Goal: Task Accomplishment & Management: Use online tool/utility

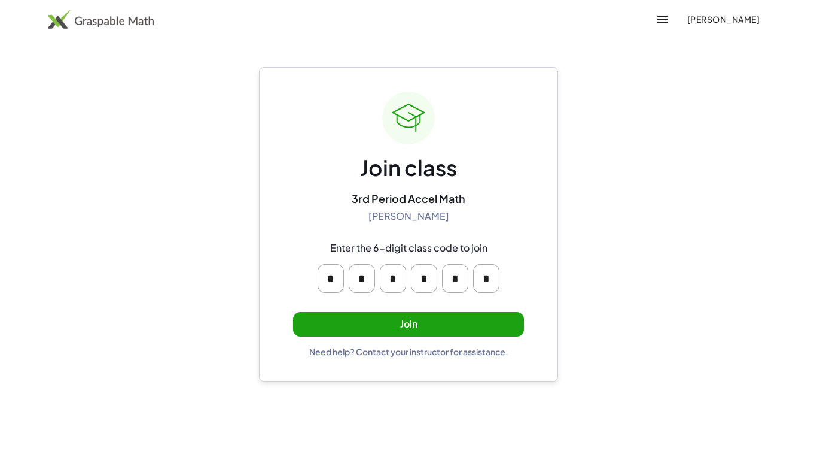
click at [430, 329] on button "Join" at bounding box center [408, 324] width 231 height 25
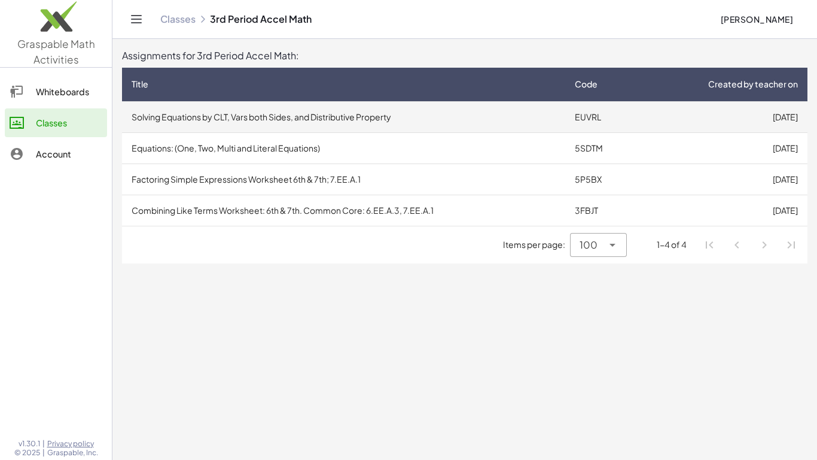
click at [476, 110] on td "Solving Equations by CLT, Vars both Sides, and Distributive Property" at bounding box center [343, 116] width 443 height 31
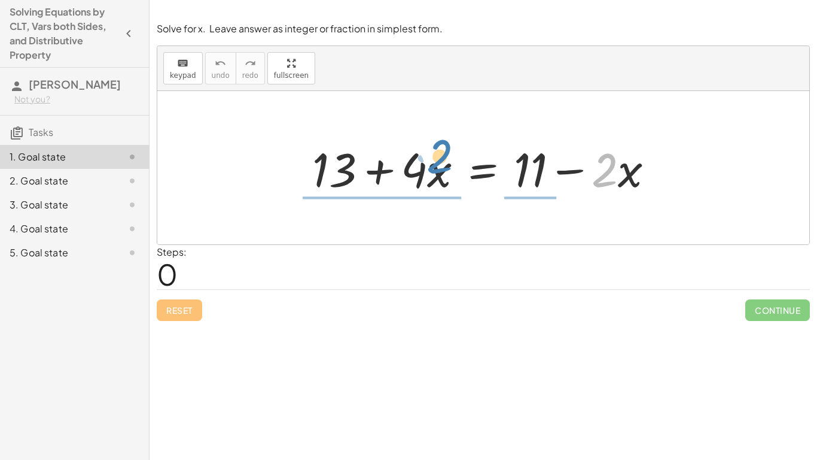
drag, startPoint x: 618, startPoint y: 180, endPoint x: 446, endPoint y: 164, distance: 171.9
click at [446, 164] on div at bounding box center [487, 168] width 363 height 62
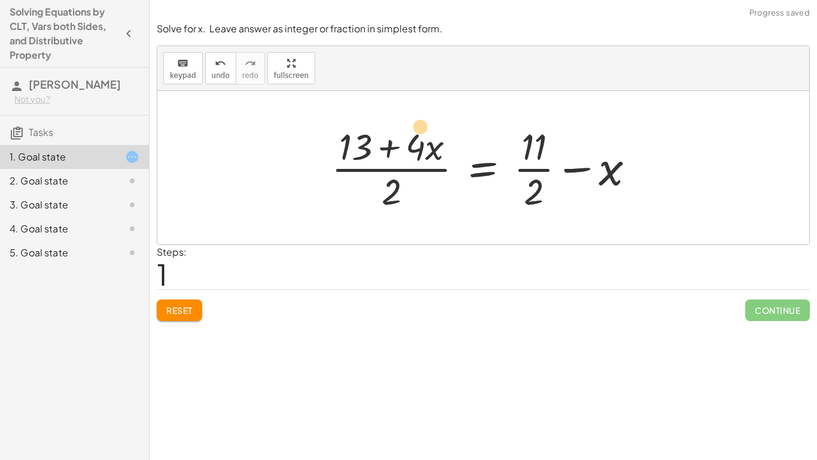
drag, startPoint x: 426, startPoint y: 140, endPoint x: 412, endPoint y: 116, distance: 27.9
click at [412, 116] on div "+ 13 + · 4 · x = + 11 − · 2 · x · x + 13 + · 4 · x = + 11 − x · ( ) · 2 · · 2" at bounding box center [483, 167] width 652 height 153
click at [165, 307] on button "Reset" at bounding box center [179, 310] width 45 height 22
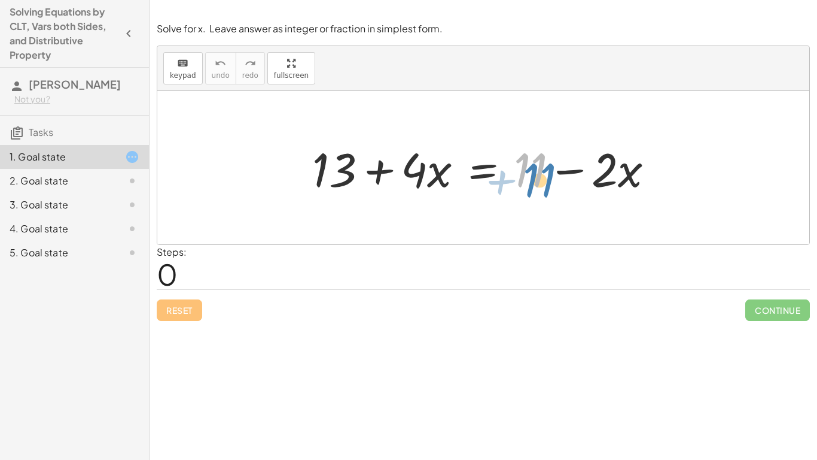
drag, startPoint x: 536, startPoint y: 170, endPoint x: 542, endPoint y: 180, distance: 11.3
click at [542, 180] on div at bounding box center [487, 168] width 363 height 62
drag, startPoint x: 342, startPoint y: 174, endPoint x: 545, endPoint y: 181, distance: 202.4
click at [545, 181] on div at bounding box center [487, 168] width 363 height 62
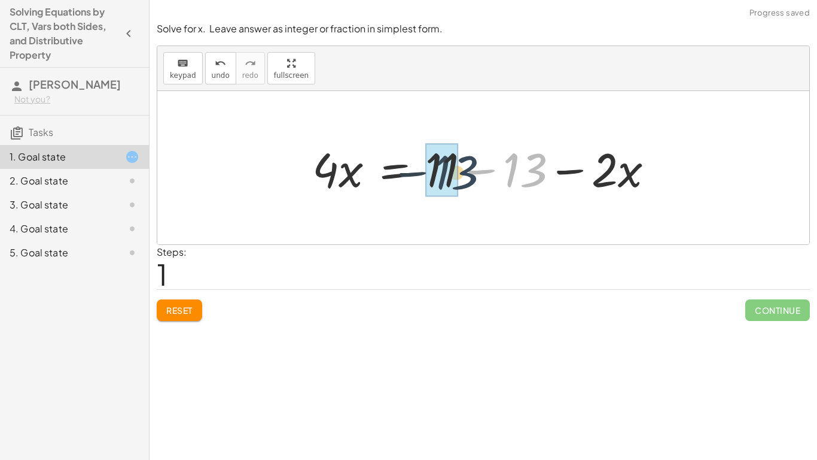
drag, startPoint x: 524, startPoint y: 165, endPoint x: 452, endPoint y: 167, distance: 71.2
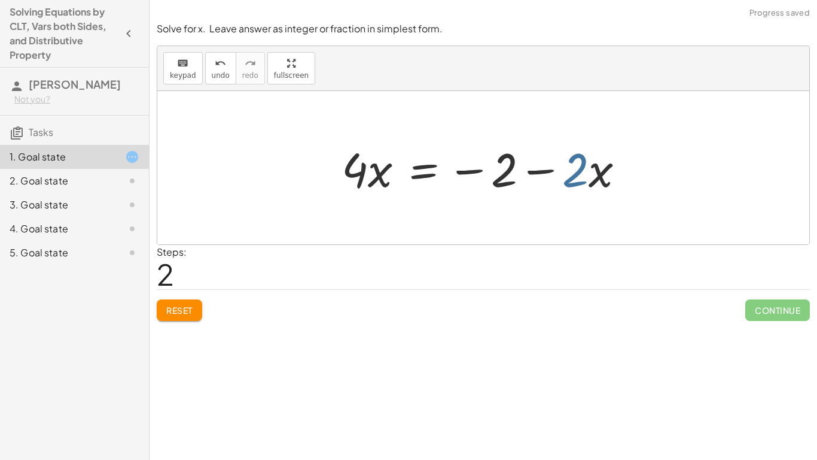
click at [573, 166] on div at bounding box center [488, 168] width 305 height 62
drag, startPoint x: 595, startPoint y: 172, endPoint x: 307, endPoint y: 160, distance: 288.7
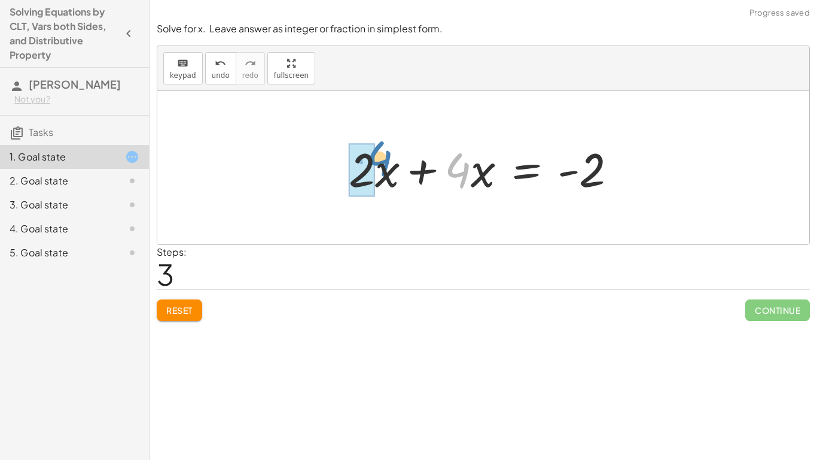
drag, startPoint x: 467, startPoint y: 183, endPoint x: 389, endPoint y: 172, distance: 79.2
click at [389, 172] on div at bounding box center [488, 168] width 290 height 62
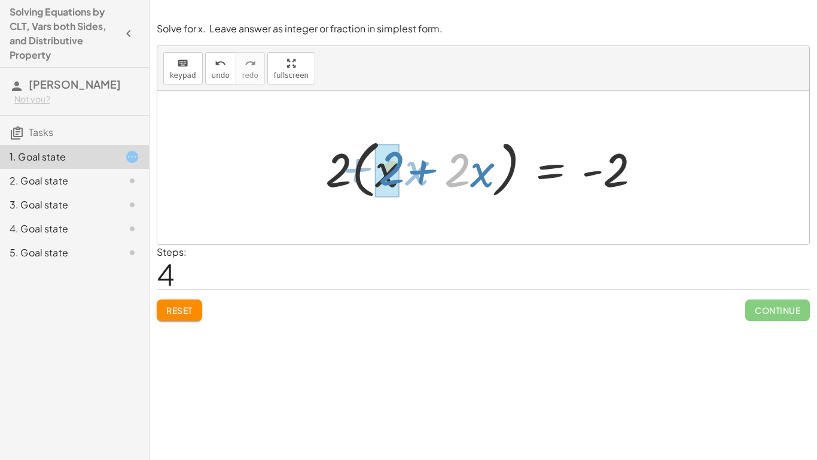
drag, startPoint x: 465, startPoint y: 173, endPoint x: 396, endPoint y: 171, distance: 69.4
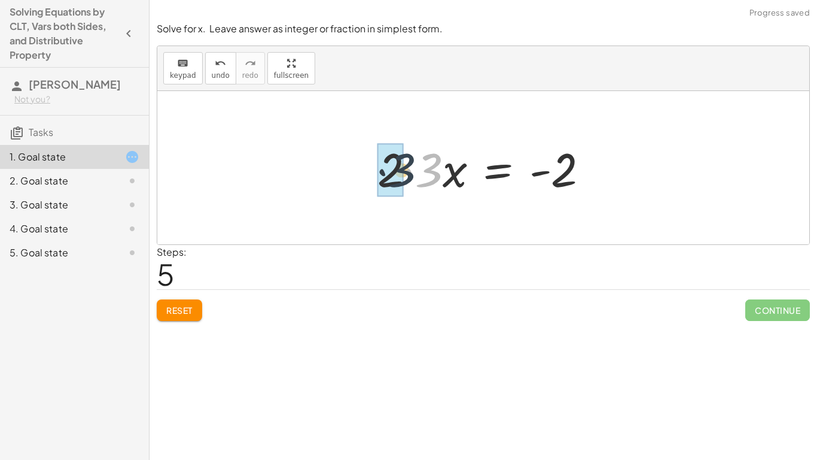
drag, startPoint x: 439, startPoint y: 166, endPoint x: 410, endPoint y: 166, distance: 29.3
click at [410, 166] on div at bounding box center [488, 168] width 233 height 62
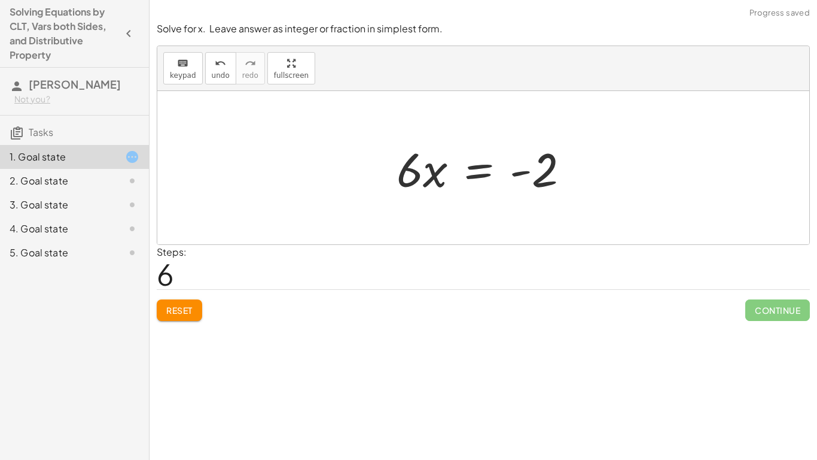
click at [411, 178] on div at bounding box center [488, 168] width 194 height 62
drag, startPoint x: 411, startPoint y: 178, endPoint x: 515, endPoint y: 233, distance: 117.5
click at [515, 233] on div "+ 13 + · 4 · x = + 11 − · 2 · x · 4 · x = + 11 − 13 − · 2 · x · 4 · x = − 2 − ·…" at bounding box center [483, 167] width 652 height 153
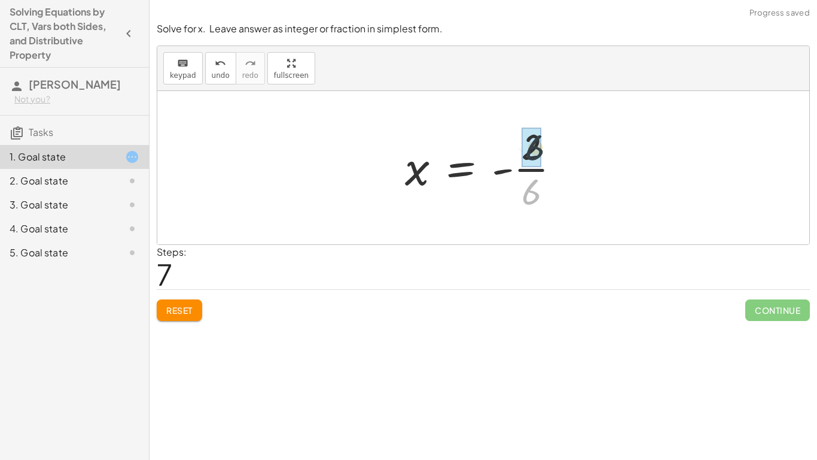
drag, startPoint x: 532, startPoint y: 190, endPoint x: 535, endPoint y: 144, distance: 46.2
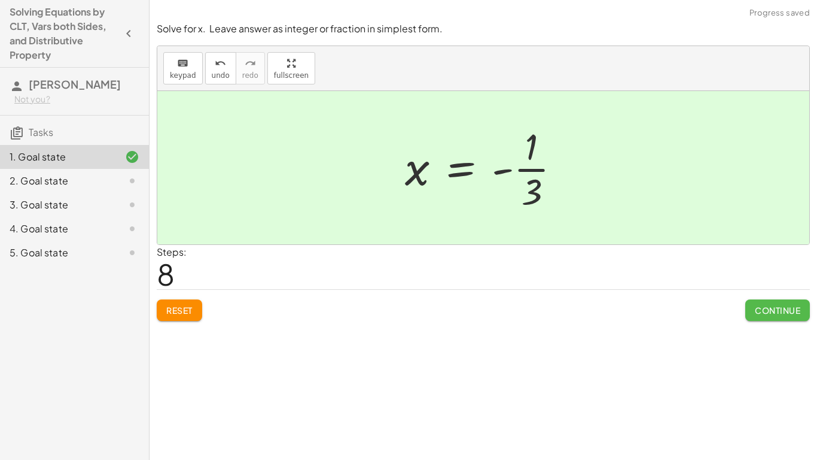
click at [759, 305] on span "Continue" at bounding box center [777, 310] width 45 height 11
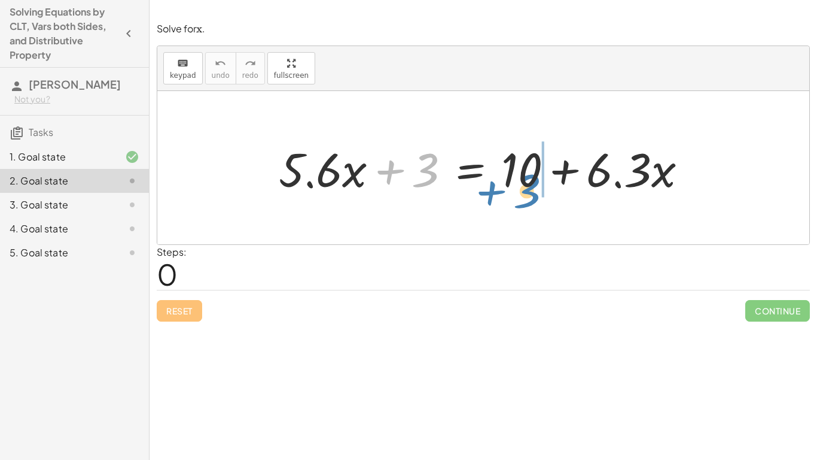
drag, startPoint x: 412, startPoint y: 171, endPoint x: 515, endPoint y: 191, distance: 104.8
click at [515, 191] on div at bounding box center [488, 168] width 430 height 62
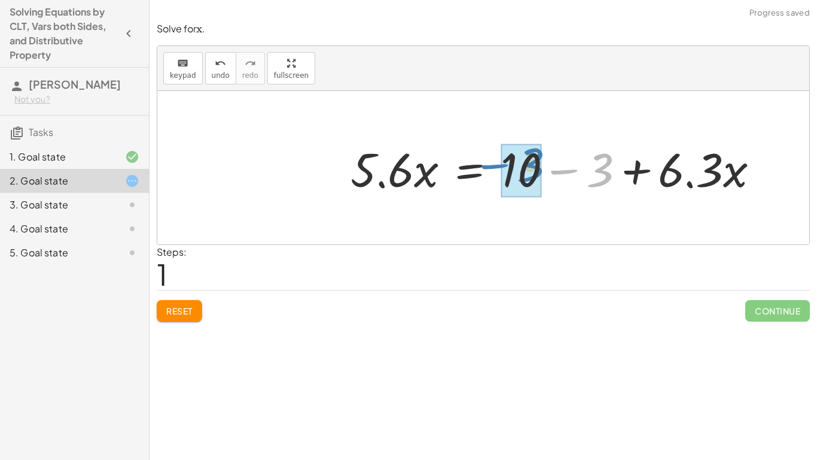
drag, startPoint x: 594, startPoint y: 168, endPoint x: 524, endPoint y: 162, distance: 70.2
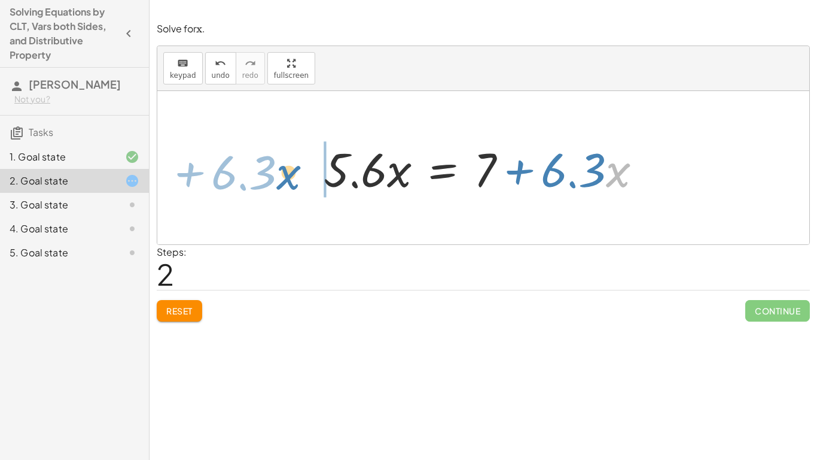
drag, startPoint x: 618, startPoint y: 177, endPoint x: 290, endPoint y: 179, distance: 327.9
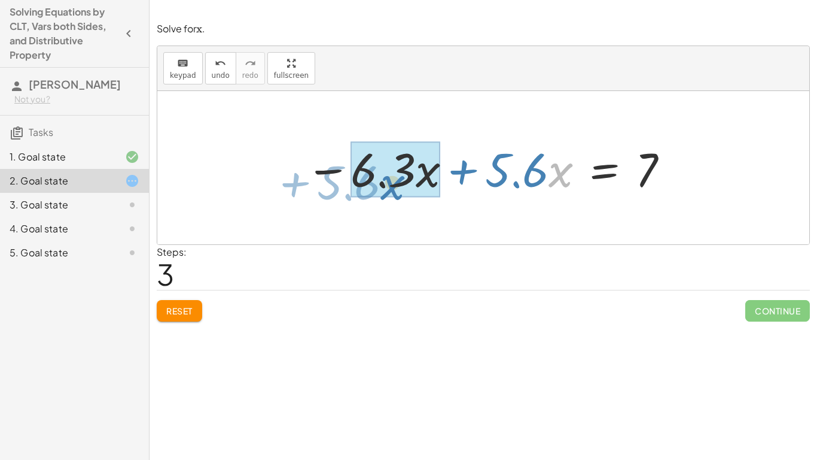
drag, startPoint x: 555, startPoint y: 183, endPoint x: 389, endPoint y: 196, distance: 166.8
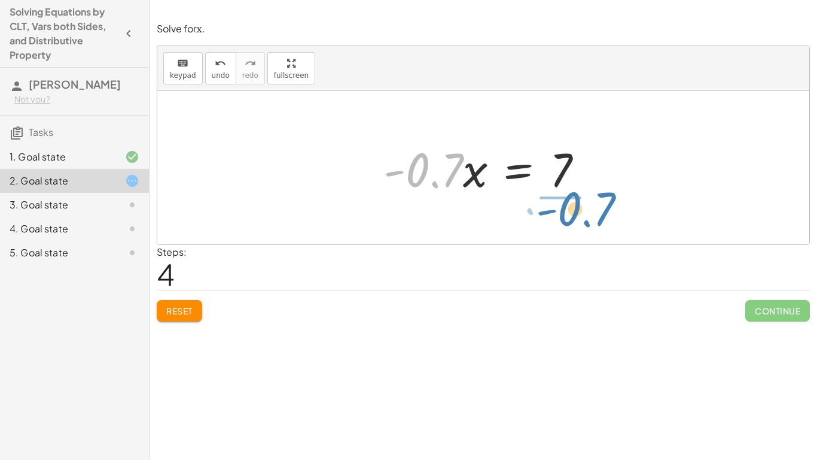
drag, startPoint x: 460, startPoint y: 169, endPoint x: 614, endPoint y: 208, distance: 158.6
click at [614, 208] on div "+ · 5.6 · x + 3 = + 10 + · 6.3 · x · 5.6 · x = + 10 − 3 + · 6.3 · x · 5.6 · x =…" at bounding box center [483, 167] width 652 height 153
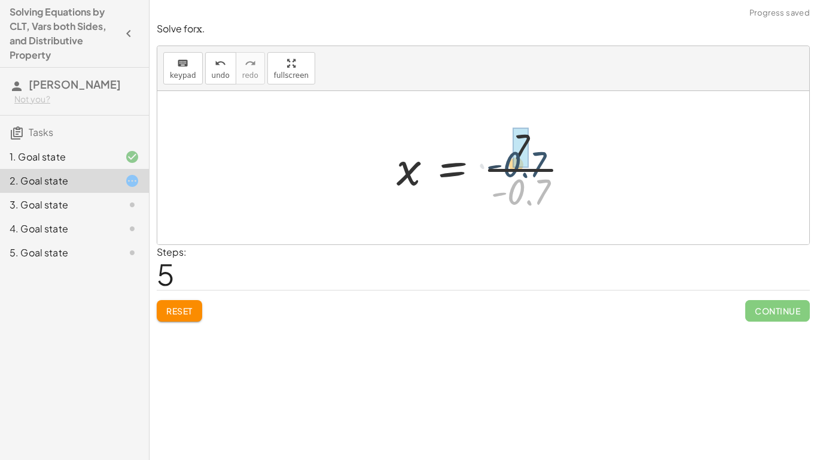
drag, startPoint x: 534, startPoint y: 190, endPoint x: 530, endPoint y: 157, distance: 32.7
click at [530, 157] on div at bounding box center [488, 167] width 194 height 92
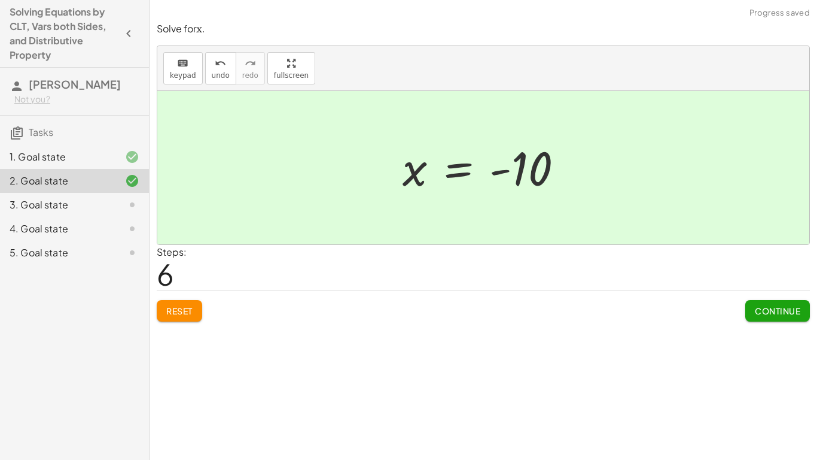
click at [761, 317] on button "Continue" at bounding box center [778, 311] width 65 height 22
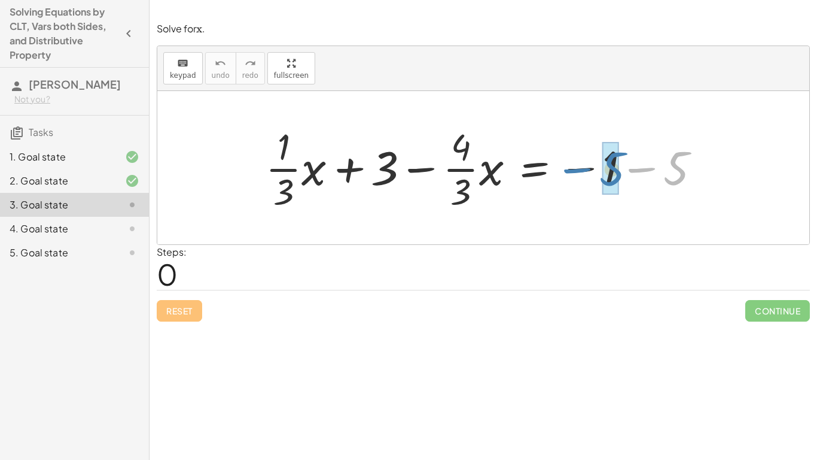
drag, startPoint x: 676, startPoint y: 175, endPoint x: 612, endPoint y: 176, distance: 64.6
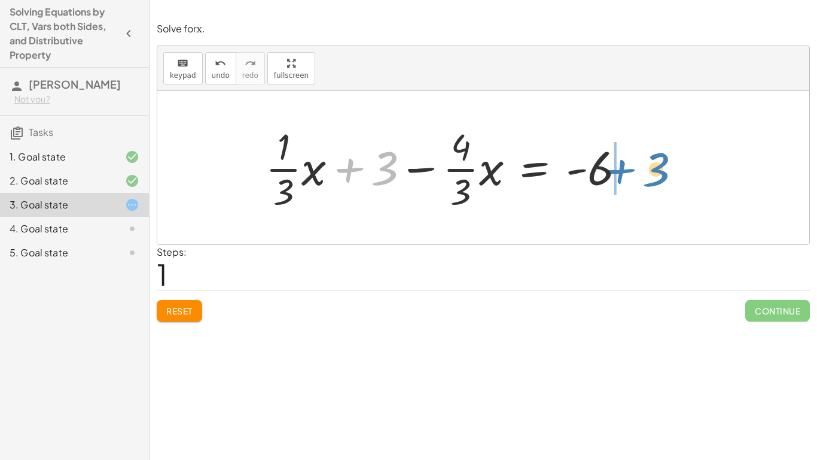
drag, startPoint x: 387, startPoint y: 170, endPoint x: 658, endPoint y: 171, distance: 271.1
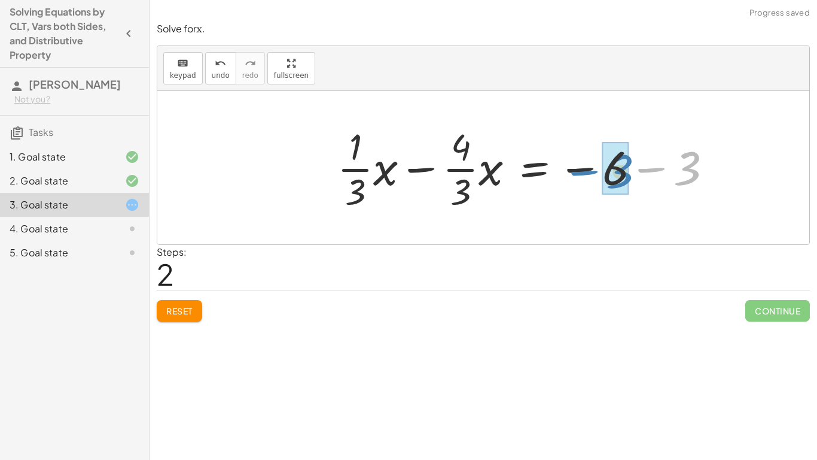
drag, startPoint x: 692, startPoint y: 168, endPoint x: 625, endPoint y: 171, distance: 67.7
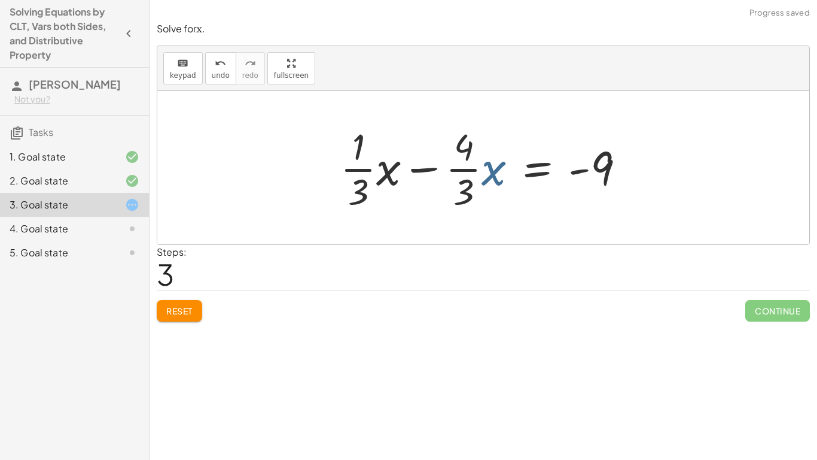
click at [499, 177] on div at bounding box center [487, 167] width 306 height 92
drag, startPoint x: 499, startPoint y: 177, endPoint x: 384, endPoint y: 174, distance: 114.9
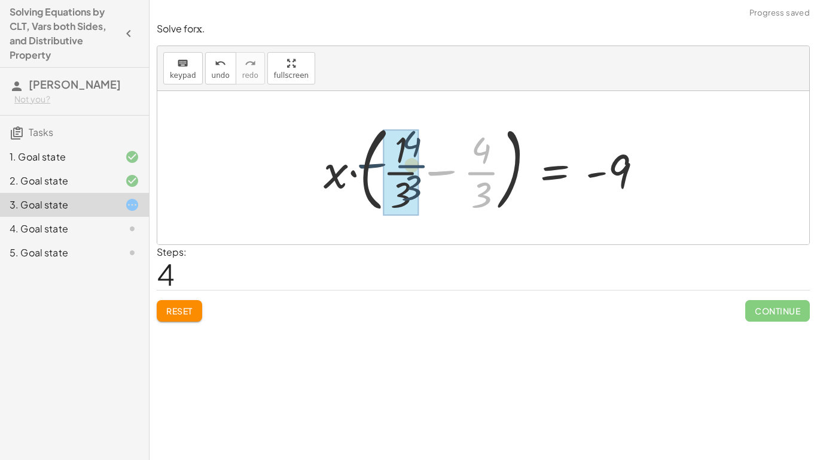
drag, startPoint x: 482, startPoint y: 163, endPoint x: 406, endPoint y: 155, distance: 77.0
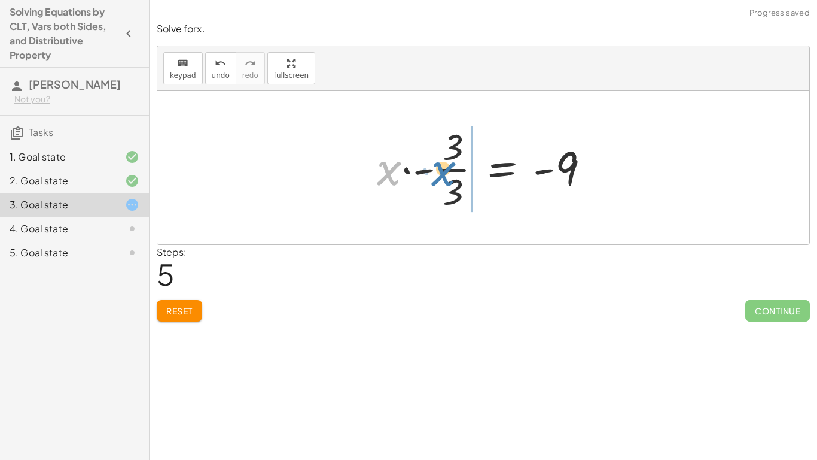
drag, startPoint x: 390, startPoint y: 173, endPoint x: 446, endPoint y: 174, distance: 56.3
click at [446, 174] on div at bounding box center [488, 167] width 235 height 92
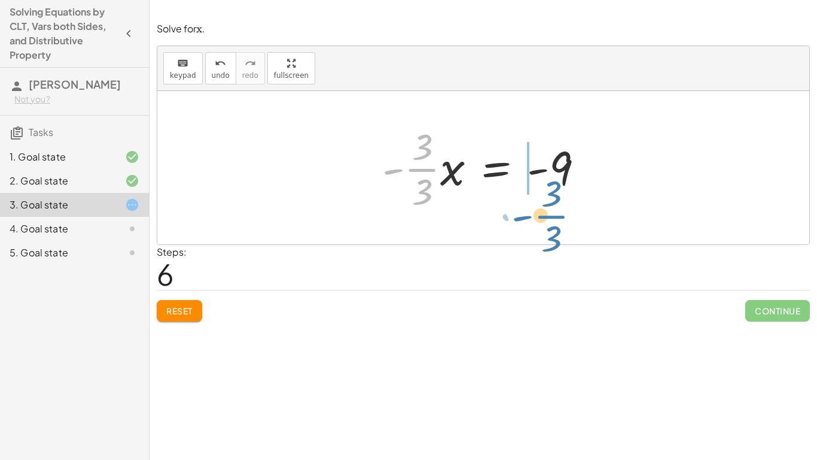
drag, startPoint x: 422, startPoint y: 165, endPoint x: 552, endPoint y: 212, distance: 137.4
click at [552, 212] on div at bounding box center [487, 167] width 223 height 92
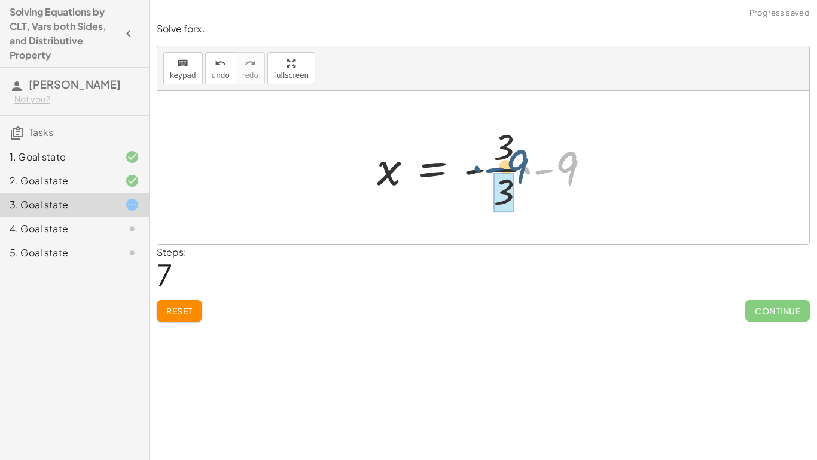
drag, startPoint x: 569, startPoint y: 176, endPoint x: 518, endPoint y: 175, distance: 51.5
click at [518, 175] on div at bounding box center [488, 167] width 235 height 92
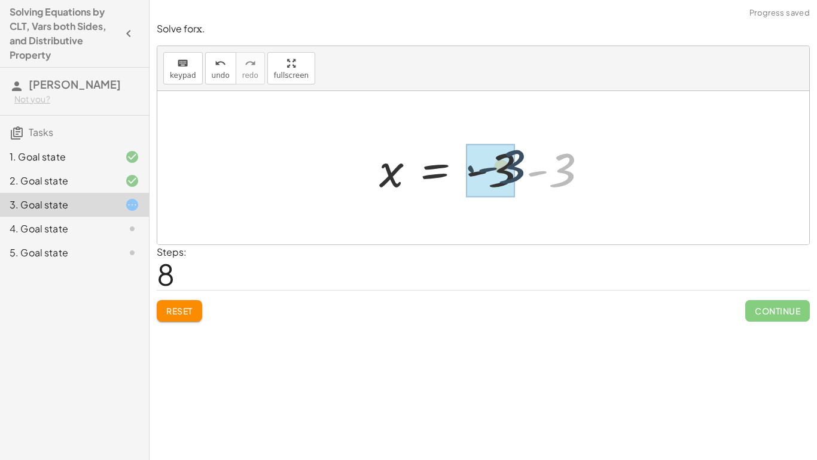
drag, startPoint x: 560, startPoint y: 174, endPoint x: 510, endPoint y: 171, distance: 50.4
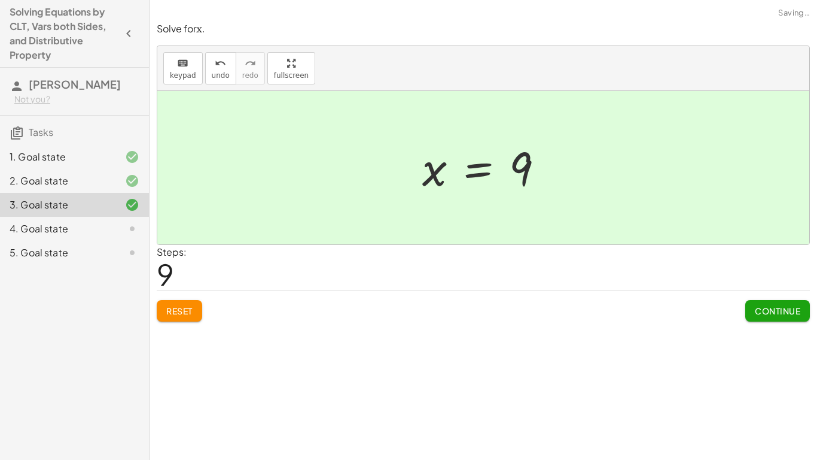
click at [775, 317] on button "Continue" at bounding box center [778, 311] width 65 height 22
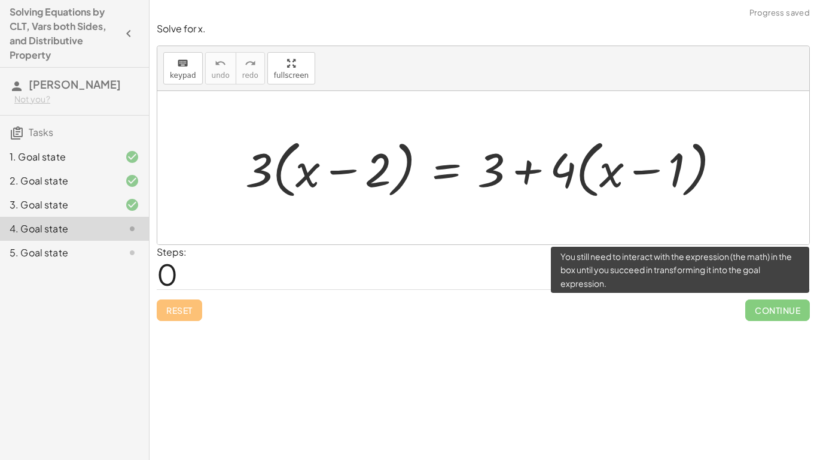
click at [775, 317] on span "Continue" at bounding box center [778, 310] width 65 height 22
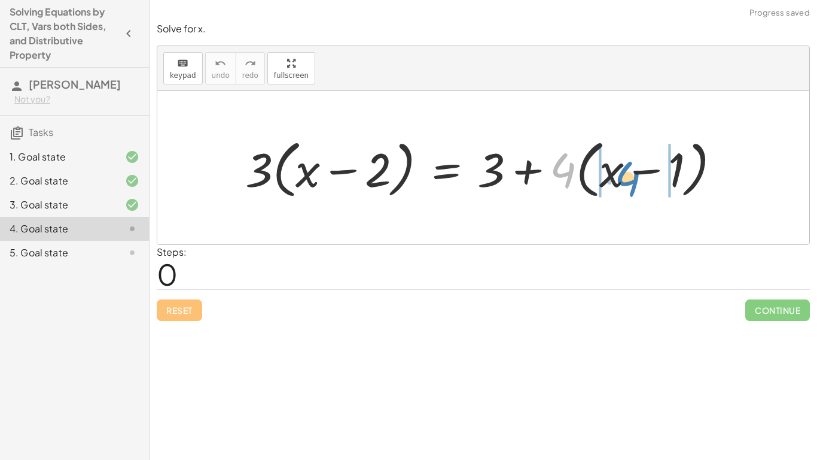
drag, startPoint x: 565, startPoint y: 177, endPoint x: 630, endPoint y: 185, distance: 65.2
click at [630, 185] on div at bounding box center [487, 167] width 497 height 69
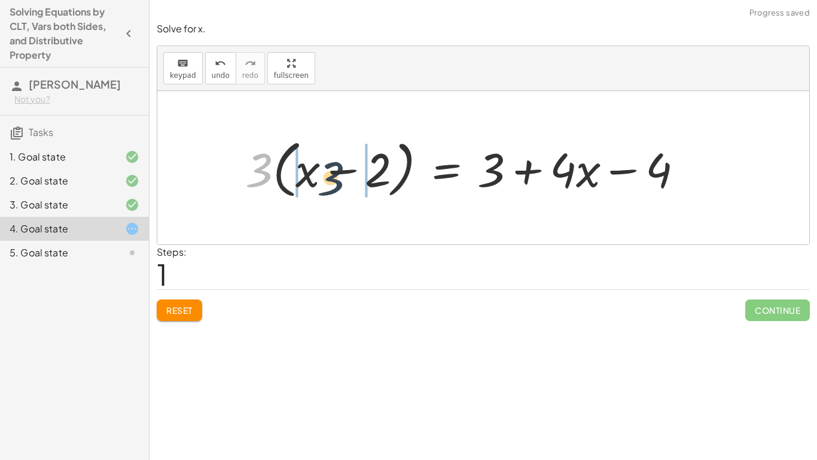
drag, startPoint x: 257, startPoint y: 167, endPoint x: 330, endPoint y: 175, distance: 74.1
click at [330, 175] on div at bounding box center [469, 167] width 460 height 69
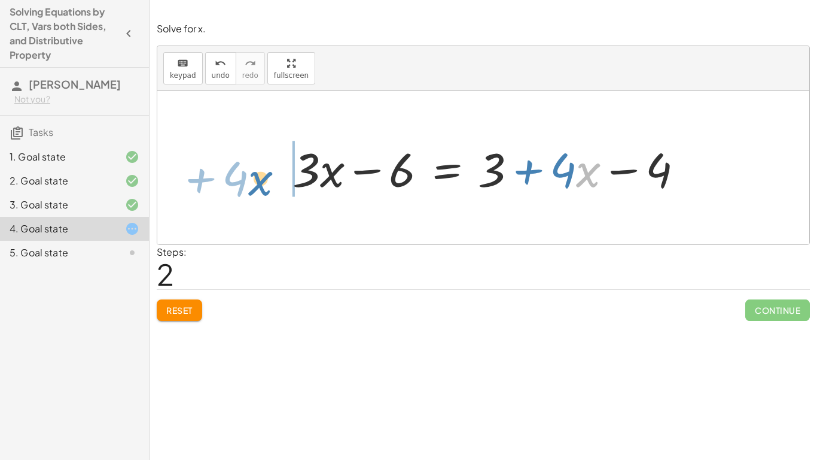
drag, startPoint x: 586, startPoint y: 182, endPoint x: 260, endPoint y: 191, distance: 326.2
click at [260, 191] on div "· 3 · ( + x − 2 ) = + 3 + · 4 · ( + x − 1 ) · 3 · ( + x − 2 ) = + 3 + · 4 · x −…" at bounding box center [483, 167] width 652 height 153
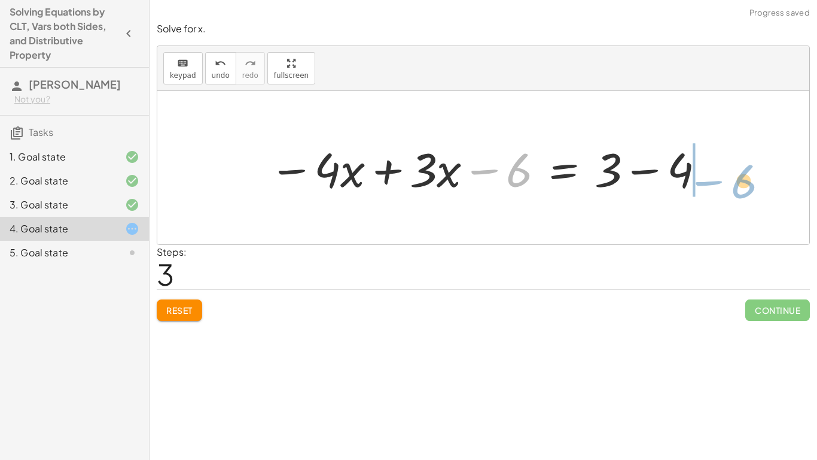
drag, startPoint x: 521, startPoint y: 170, endPoint x: 741, endPoint y: 181, distance: 220.5
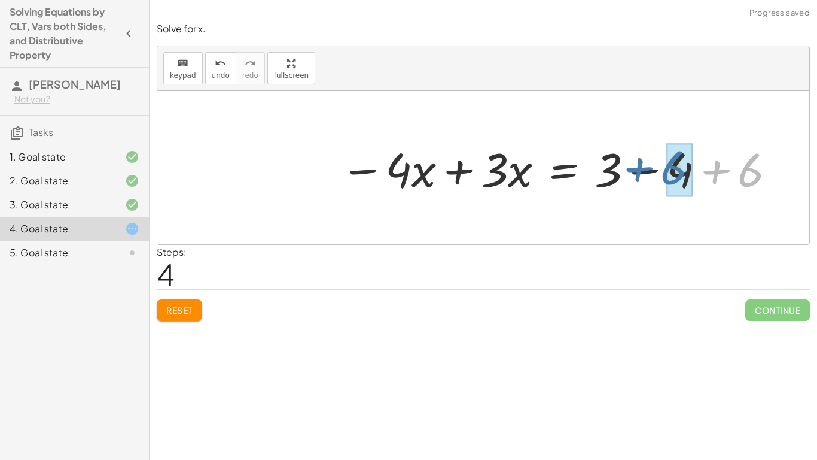
drag, startPoint x: 754, startPoint y: 171, endPoint x: 680, endPoint y: 168, distance: 74.3
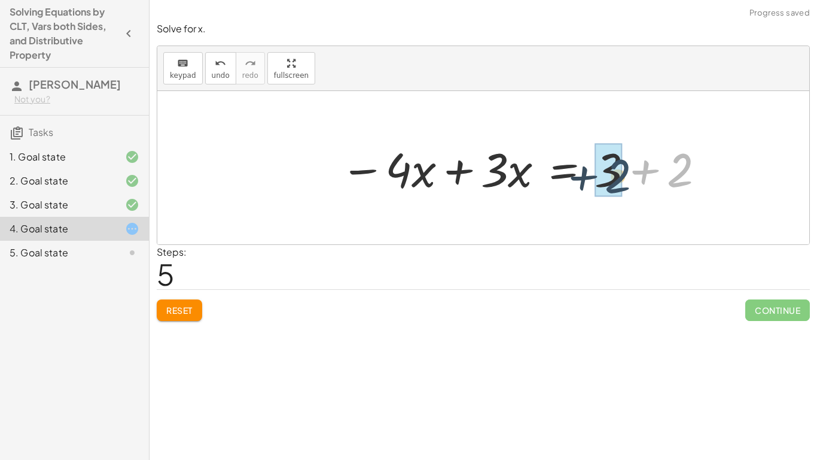
drag, startPoint x: 677, startPoint y: 171, endPoint x: 612, endPoint y: 176, distance: 65.4
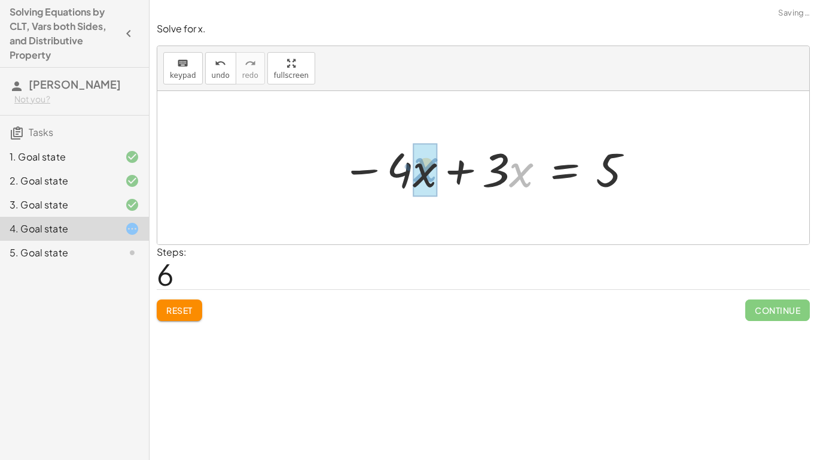
drag, startPoint x: 513, startPoint y: 171, endPoint x: 418, endPoint y: 166, distance: 95.9
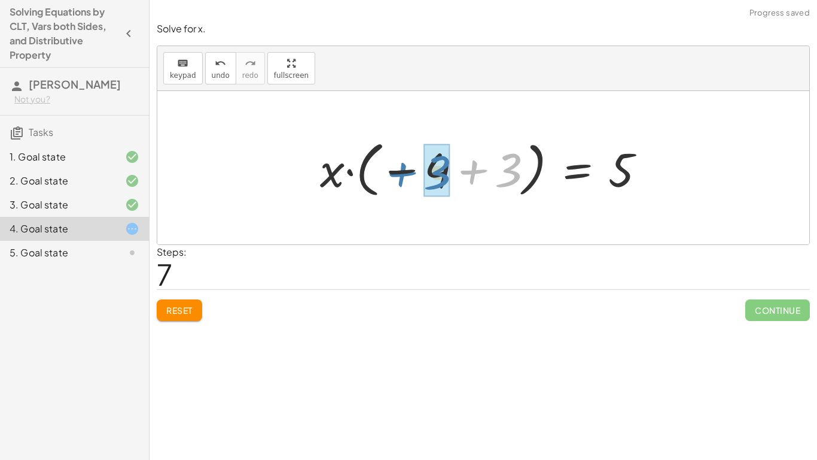
drag, startPoint x: 516, startPoint y: 174, endPoint x: 445, endPoint y: 177, distance: 71.2
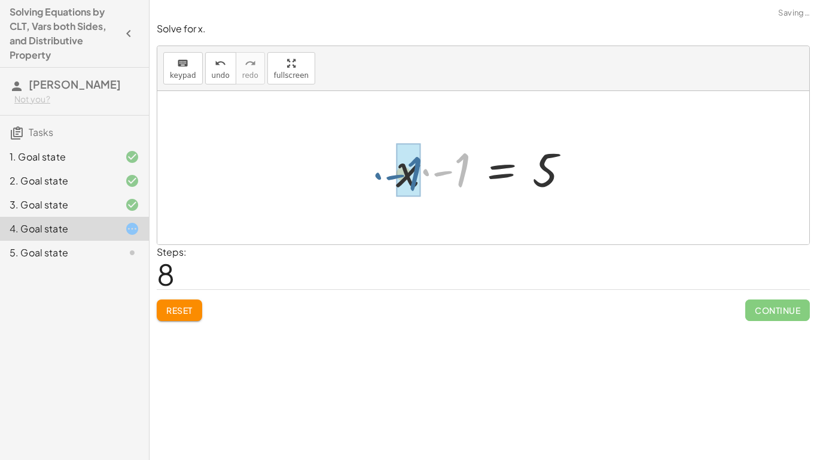
drag, startPoint x: 462, startPoint y: 171, endPoint x: 415, endPoint y: 174, distance: 47.4
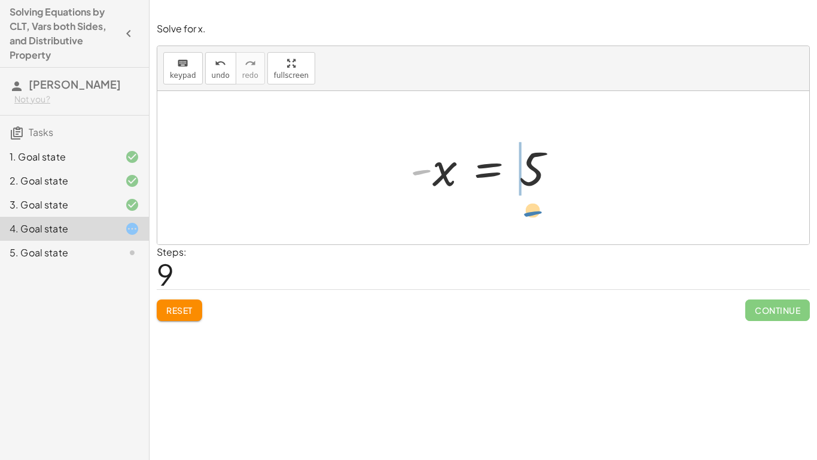
drag, startPoint x: 419, startPoint y: 169, endPoint x: 531, endPoint y: 211, distance: 118.7
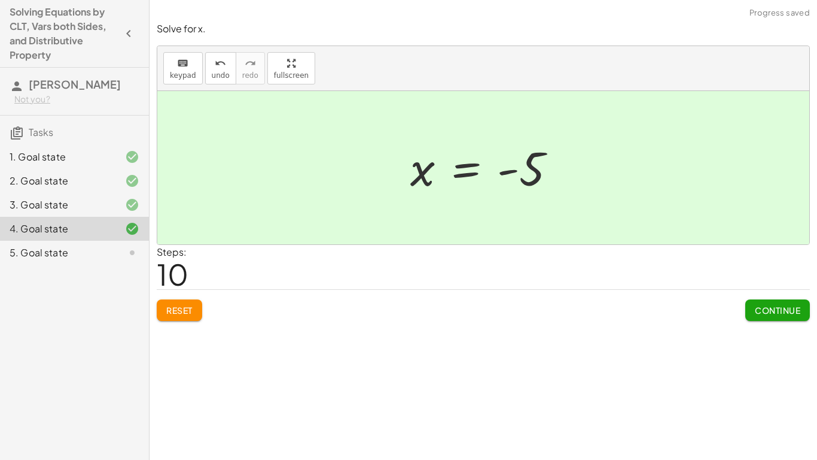
click at [771, 305] on span "Continue" at bounding box center [777, 310] width 45 height 11
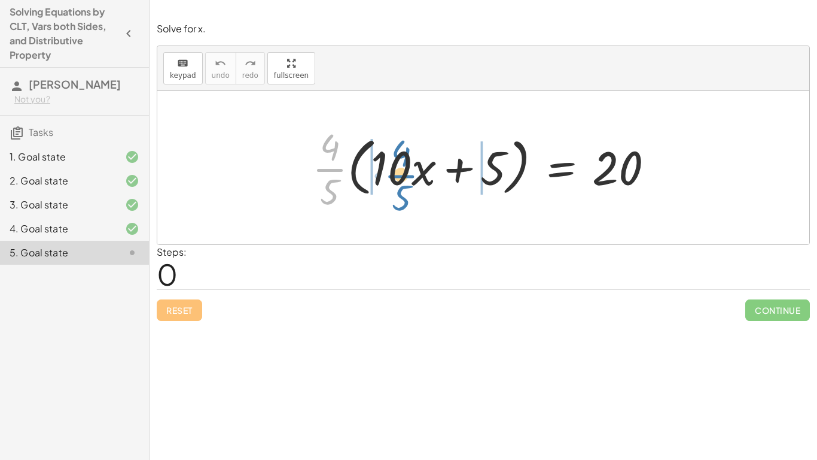
drag, startPoint x: 327, startPoint y: 171, endPoint x: 399, endPoint y: 177, distance: 72.6
click at [399, 177] on div at bounding box center [487, 167] width 363 height 92
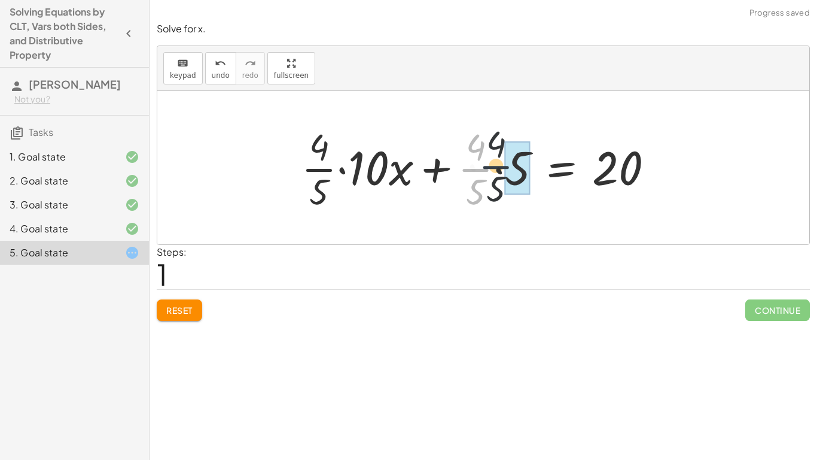
drag, startPoint x: 474, startPoint y: 175, endPoint x: 500, endPoint y: 172, distance: 25.8
click at [500, 172] on div at bounding box center [483, 167] width 374 height 92
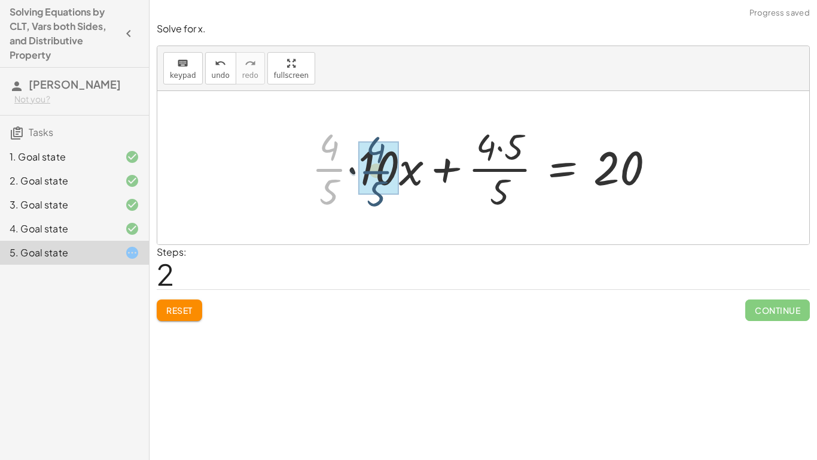
drag, startPoint x: 328, startPoint y: 169, endPoint x: 375, endPoint y: 171, distance: 47.3
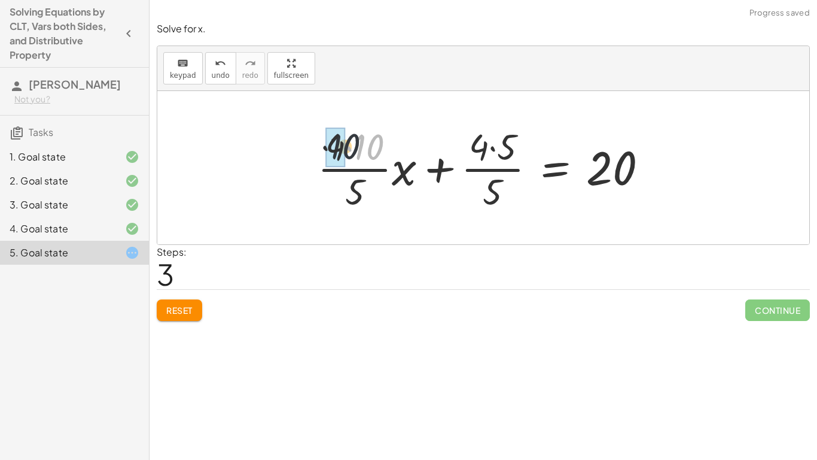
drag, startPoint x: 363, startPoint y: 150, endPoint x: 333, endPoint y: 150, distance: 29.9
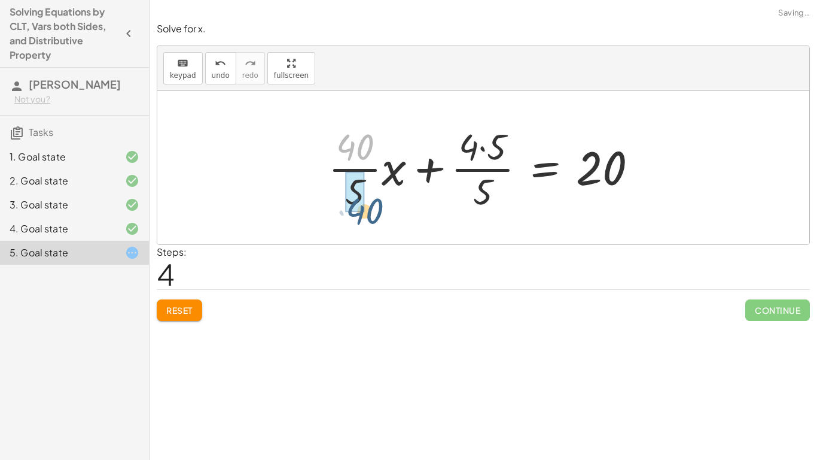
drag, startPoint x: 357, startPoint y: 146, endPoint x: 364, endPoint y: 203, distance: 57.2
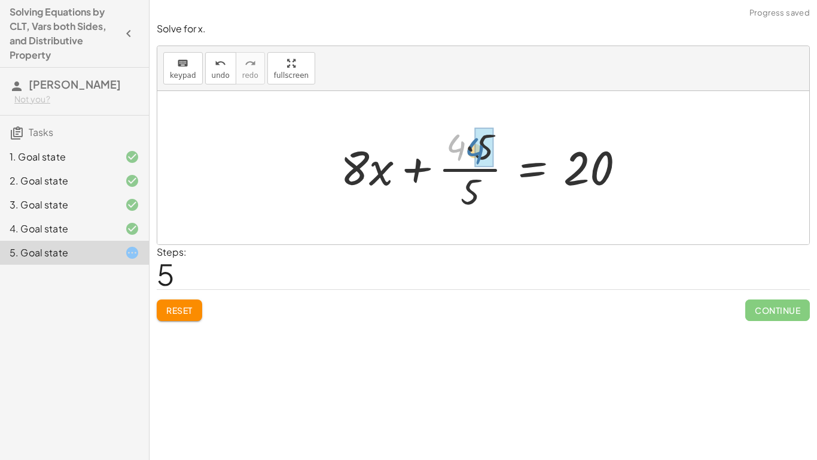
drag, startPoint x: 464, startPoint y: 145, endPoint x: 484, endPoint y: 149, distance: 20.2
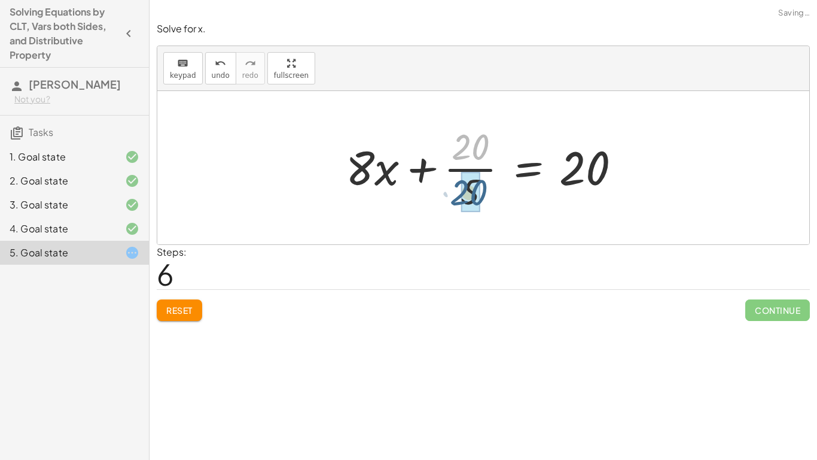
drag, startPoint x: 470, startPoint y: 144, endPoint x: 469, endPoint y: 193, distance: 48.5
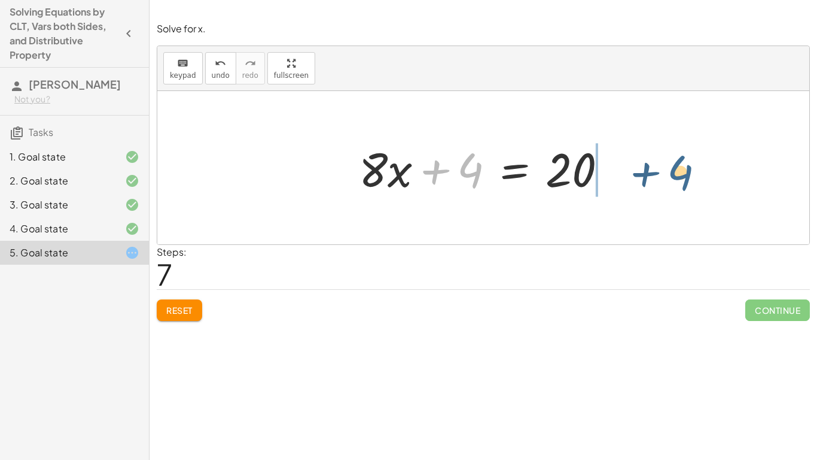
drag, startPoint x: 466, startPoint y: 177, endPoint x: 676, endPoint y: 179, distance: 210.0
click at [676, 179] on div "· · 4 · 5 · ( + · 10 · x + 5 ) = 20 + · · [DATE] · x + · · 4 · 5 · 5 = 20 + · ·…" at bounding box center [483, 167] width 652 height 153
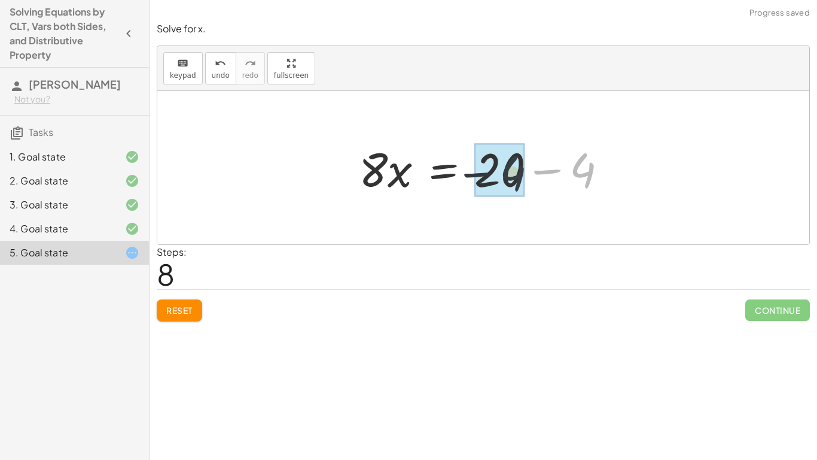
drag, startPoint x: 579, startPoint y: 174, endPoint x: 500, endPoint y: 177, distance: 79.0
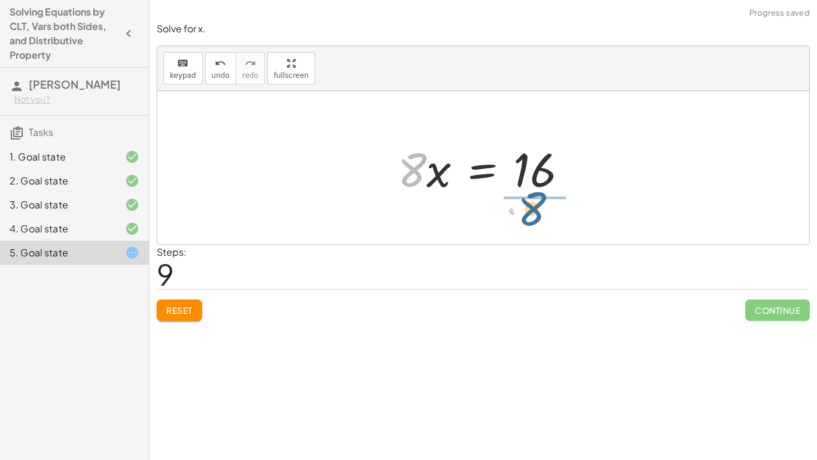
drag, startPoint x: 416, startPoint y: 177, endPoint x: 537, endPoint y: 217, distance: 127.7
click at [537, 217] on div "· · 4 · 5 · ( + · 10 · x + 5 ) = 20 + · · [DATE] · x + · · 4 · 5 · 5 = 20 + · ·…" at bounding box center [483, 167] width 652 height 153
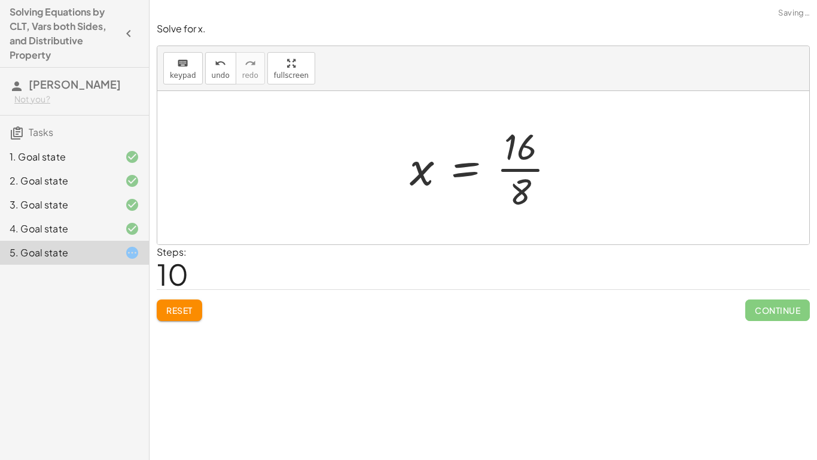
click at [543, 191] on div at bounding box center [488, 167] width 168 height 92
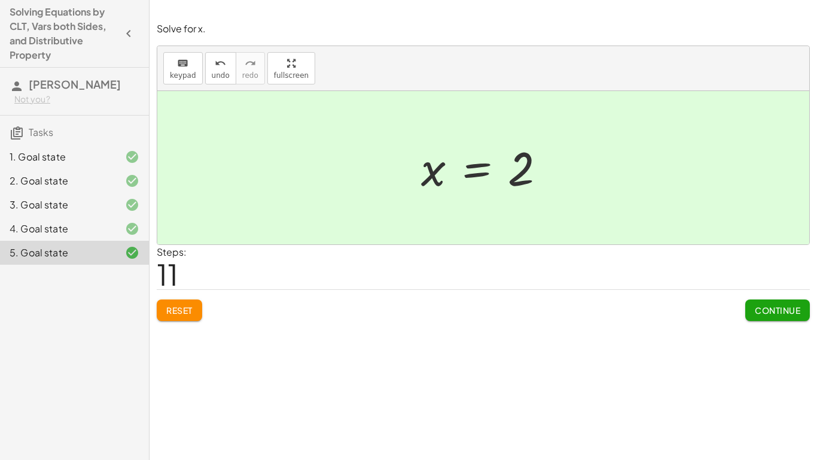
click at [770, 305] on span "Continue" at bounding box center [777, 310] width 45 height 11
